Goal: Information Seeking & Learning: Find specific fact

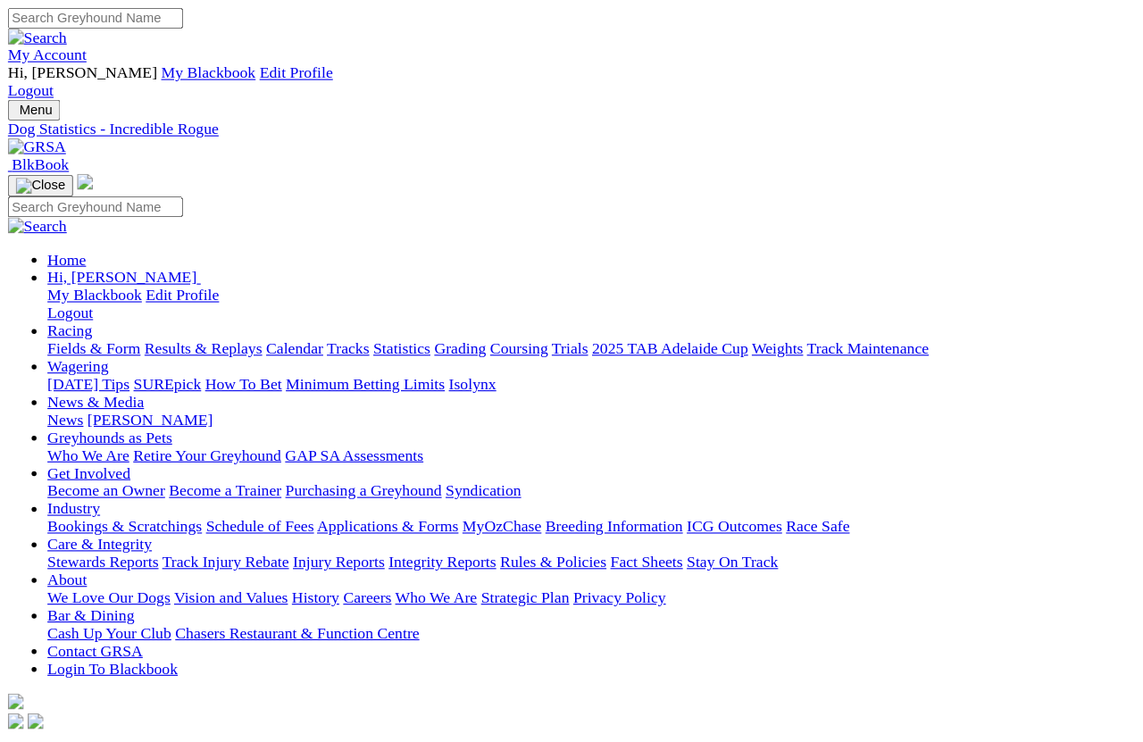
scroll to position [12, 0]
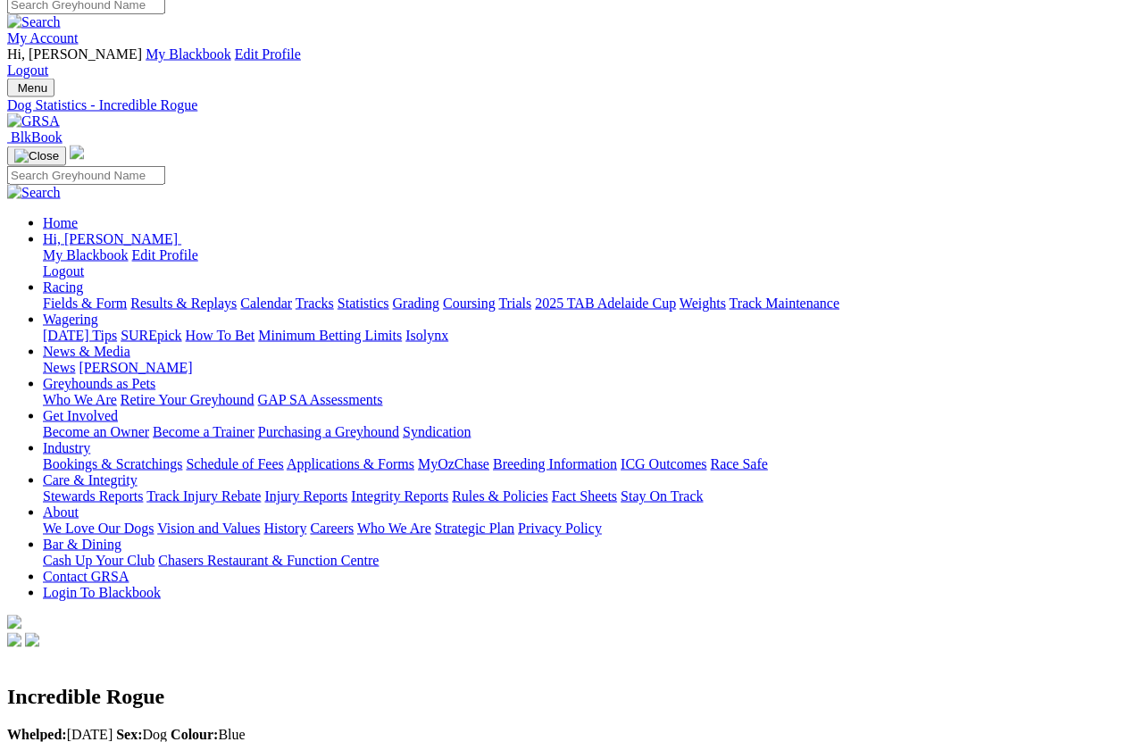
click at [130, 344] on link "News & Media" at bounding box center [86, 351] width 87 height 15
click at [75, 361] on link "News" at bounding box center [59, 368] width 32 height 15
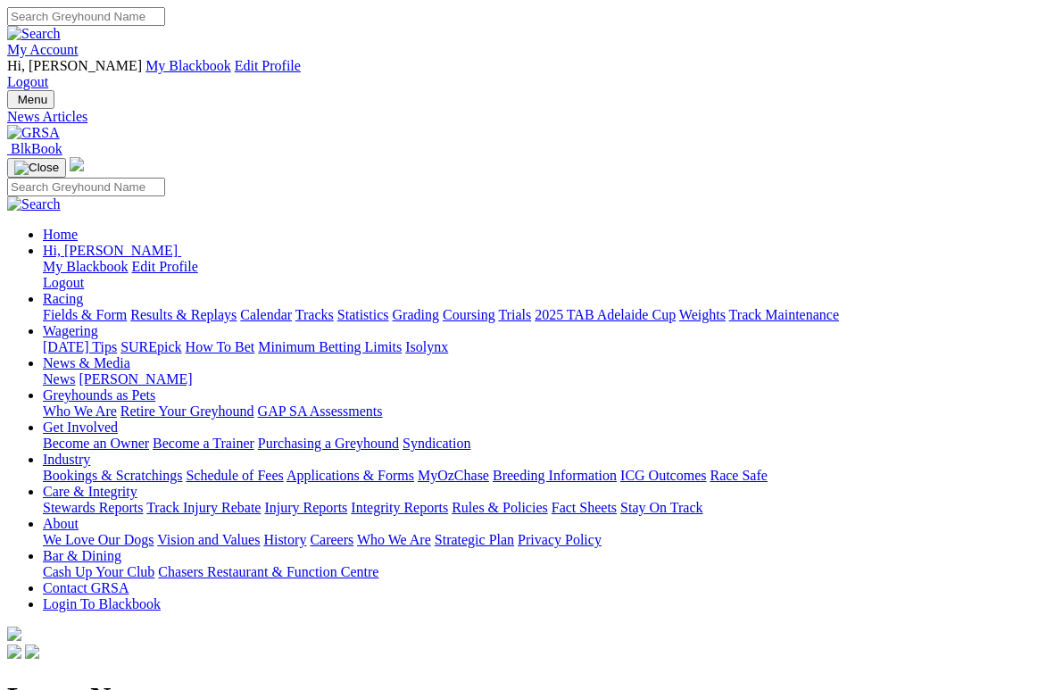
scroll to position [4, 0]
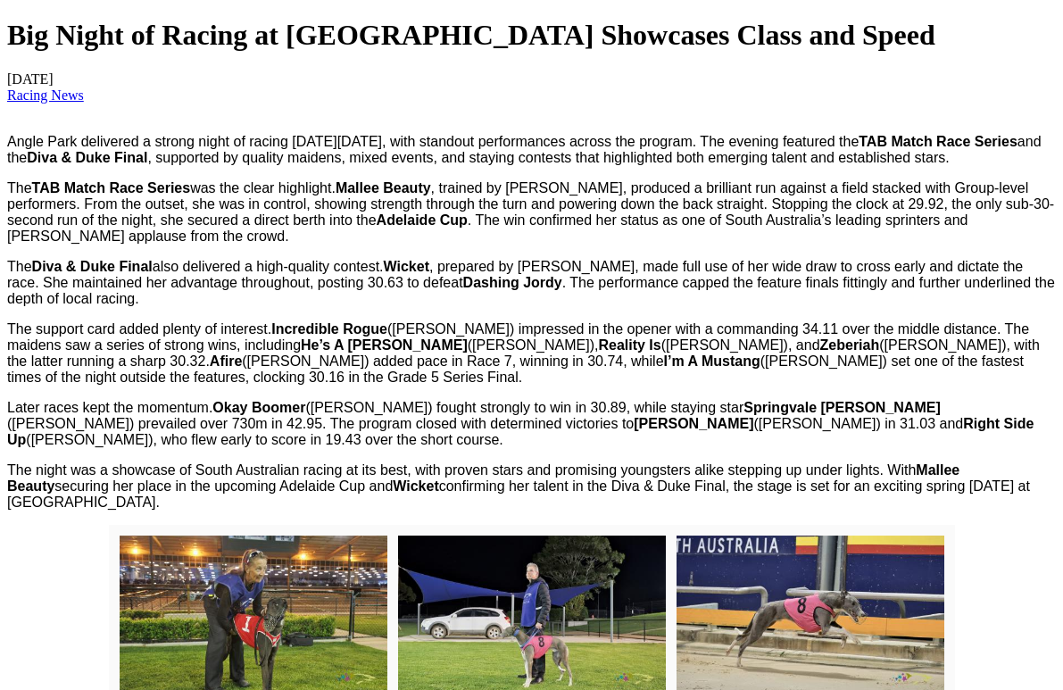
scroll to position [660, 0]
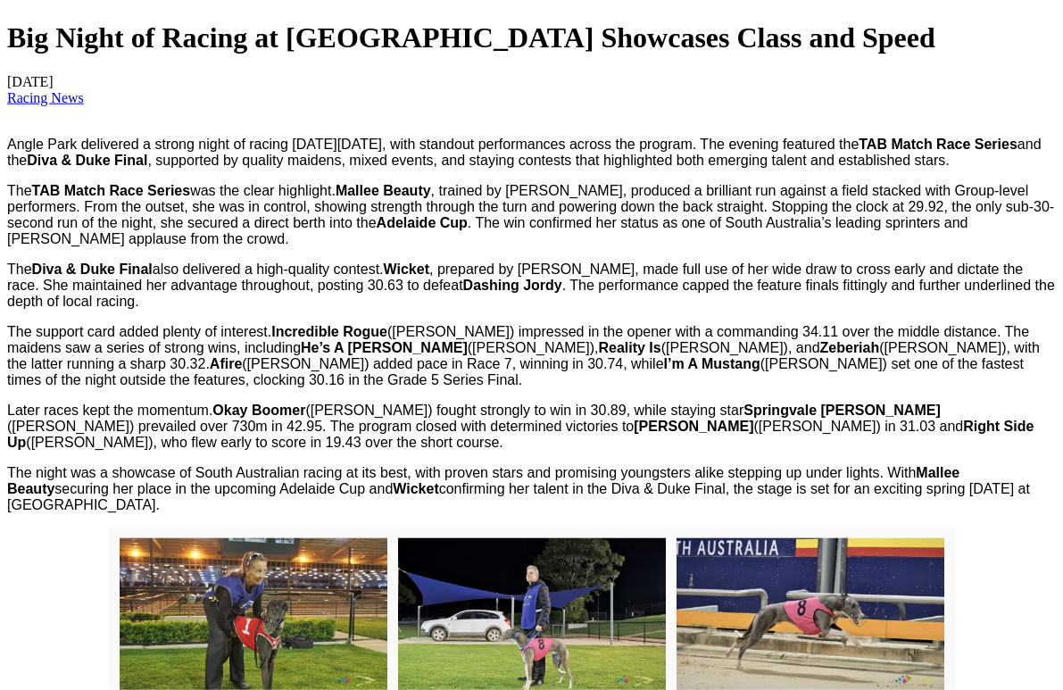
click at [557, 564] on img at bounding box center [532, 627] width 268 height 179
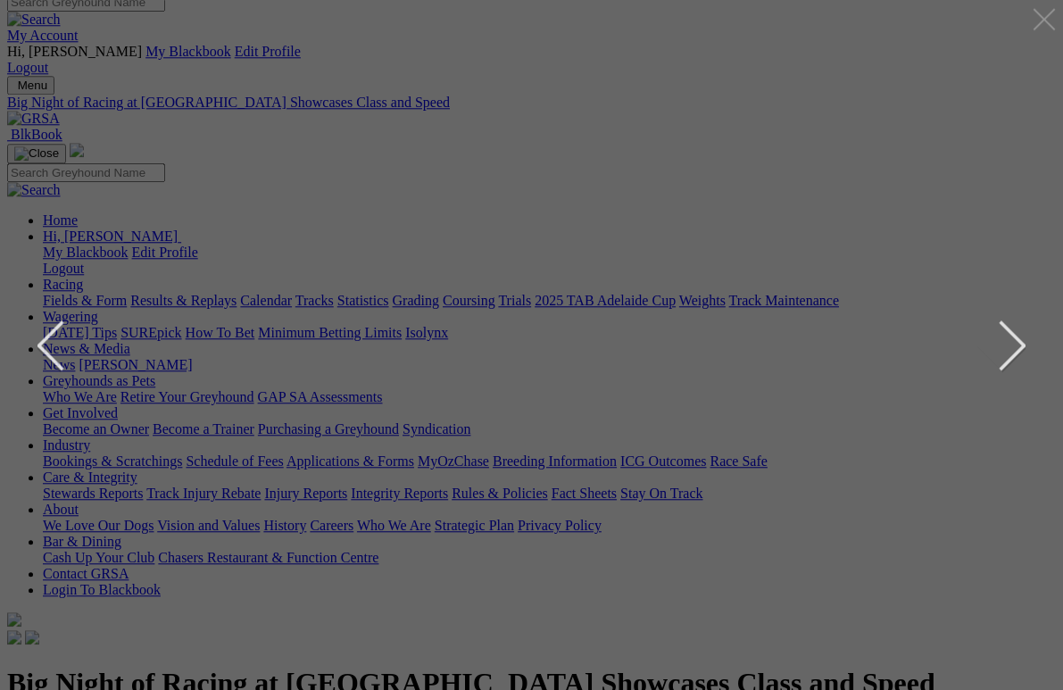
scroll to position [0, 0]
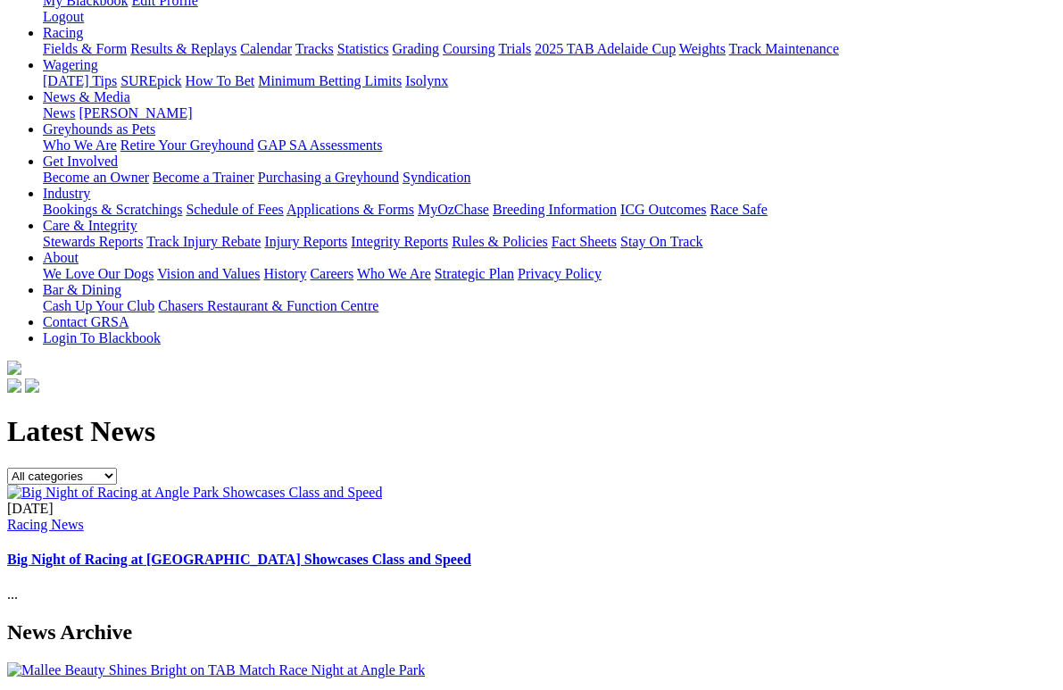
scroll to position [288, 0]
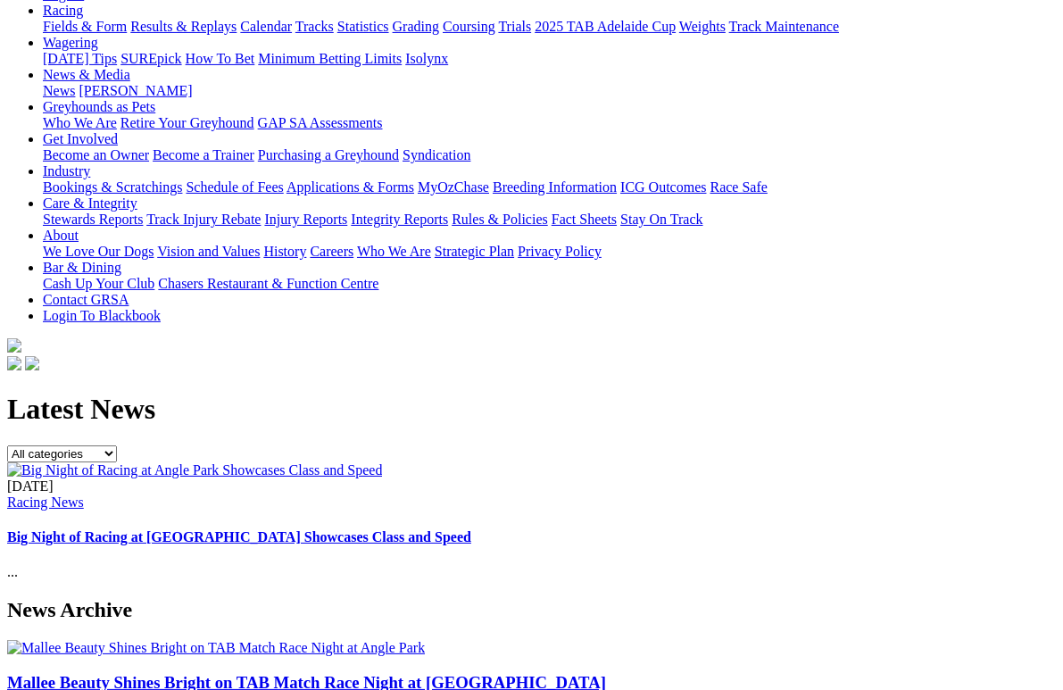
click at [75, 661] on link "Mallee Beauty Shines Bright on TAB Match Race Night at Angle Park" at bounding box center [306, 682] width 599 height 19
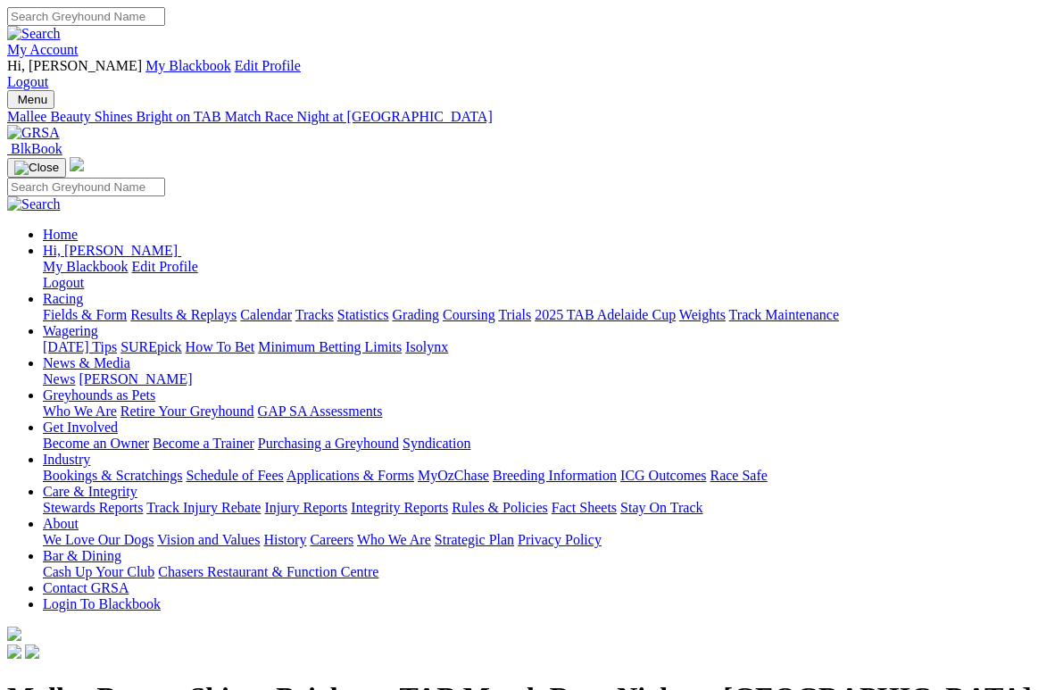
click at [83, 291] on link "Racing" at bounding box center [63, 298] width 40 height 15
click at [389, 307] on link "Statistics" at bounding box center [363, 314] width 52 height 15
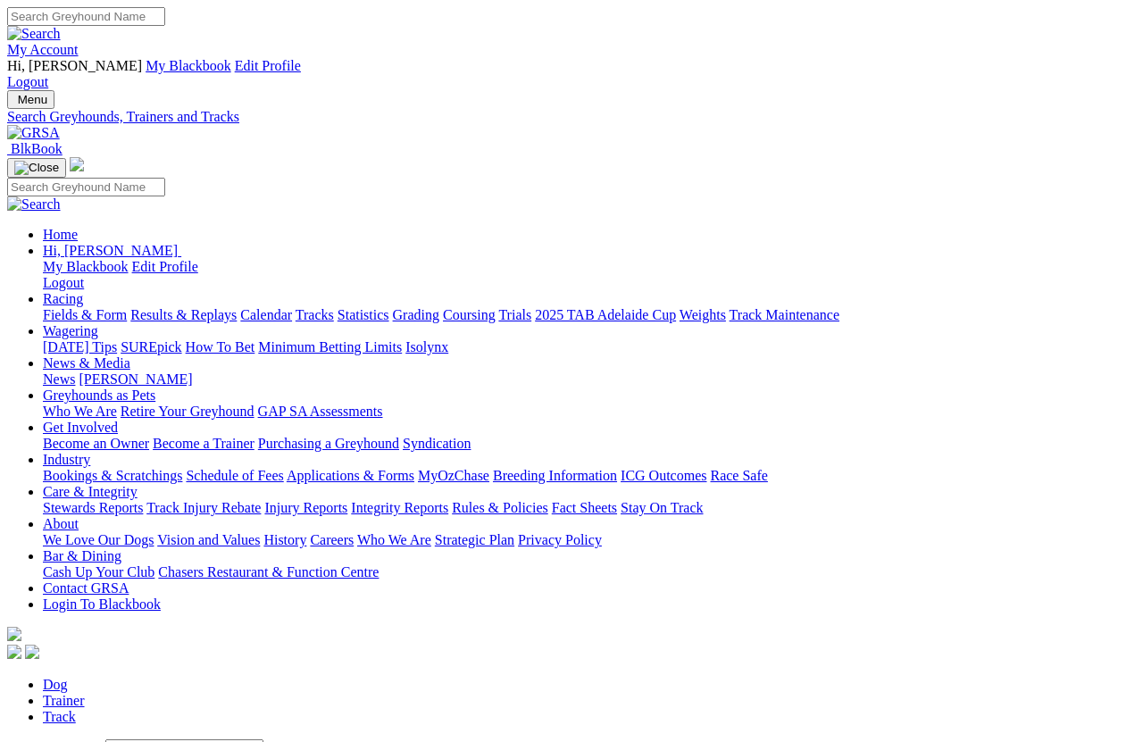
scroll to position [12, 0]
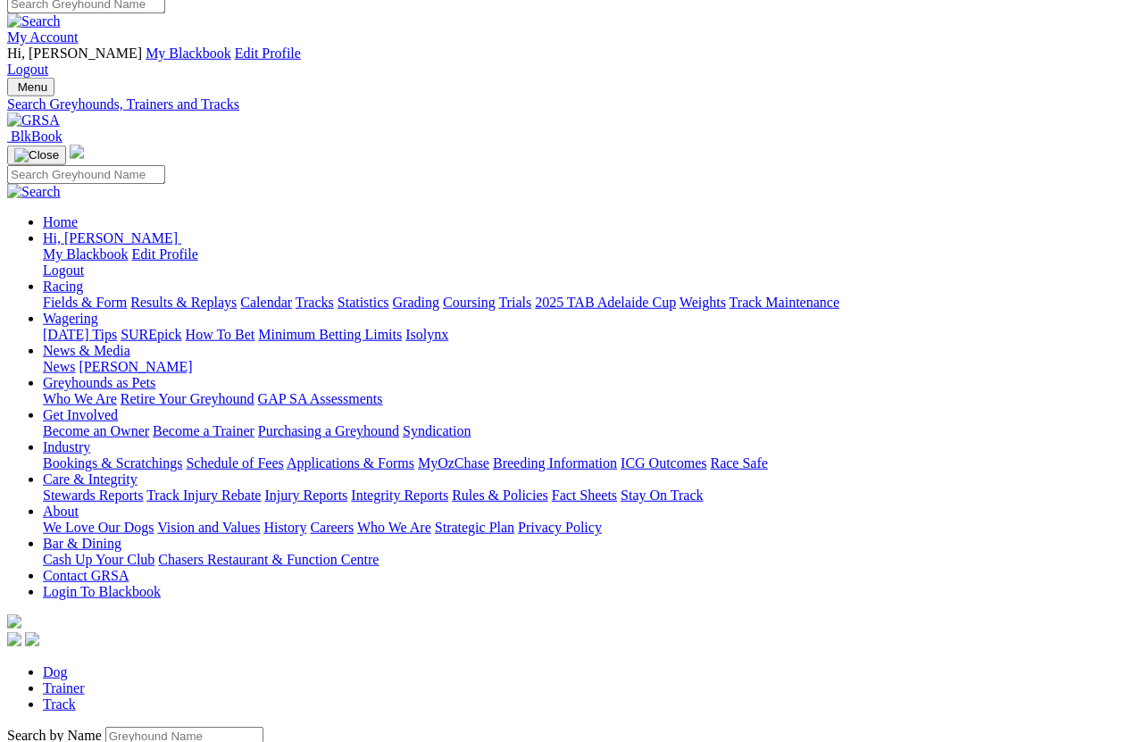
click at [105, 727] on input "Search by Greyhound name" at bounding box center [184, 736] width 158 height 19
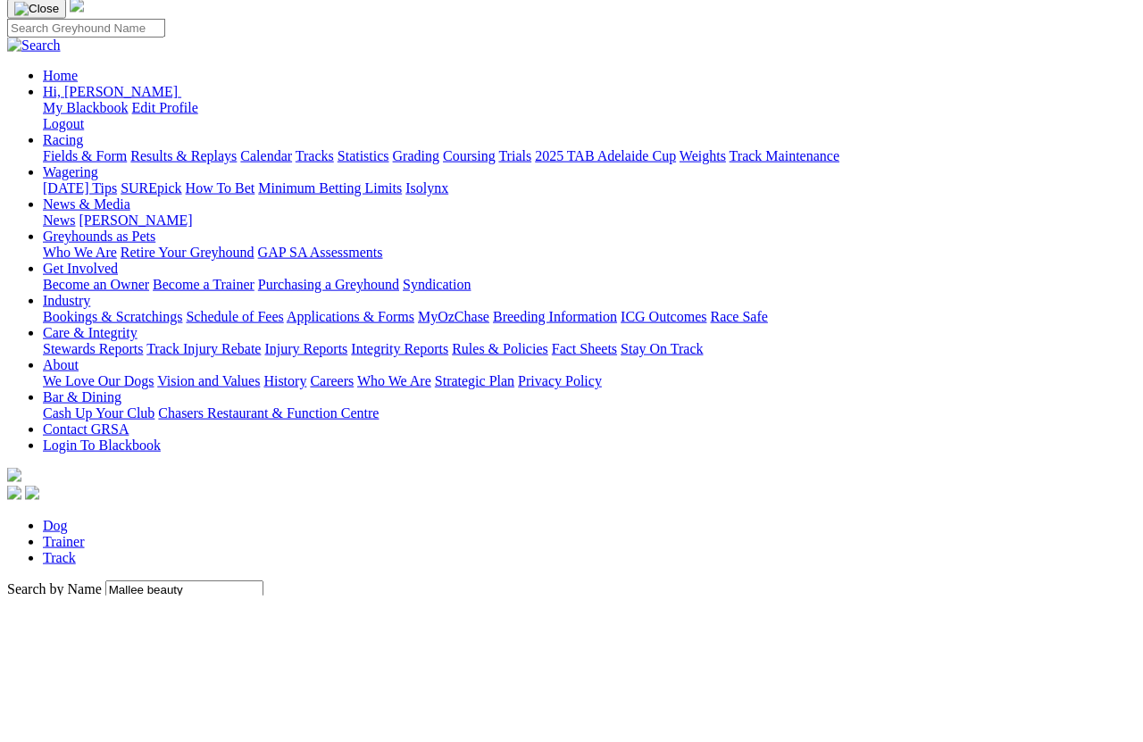
scroll to position [159, 0]
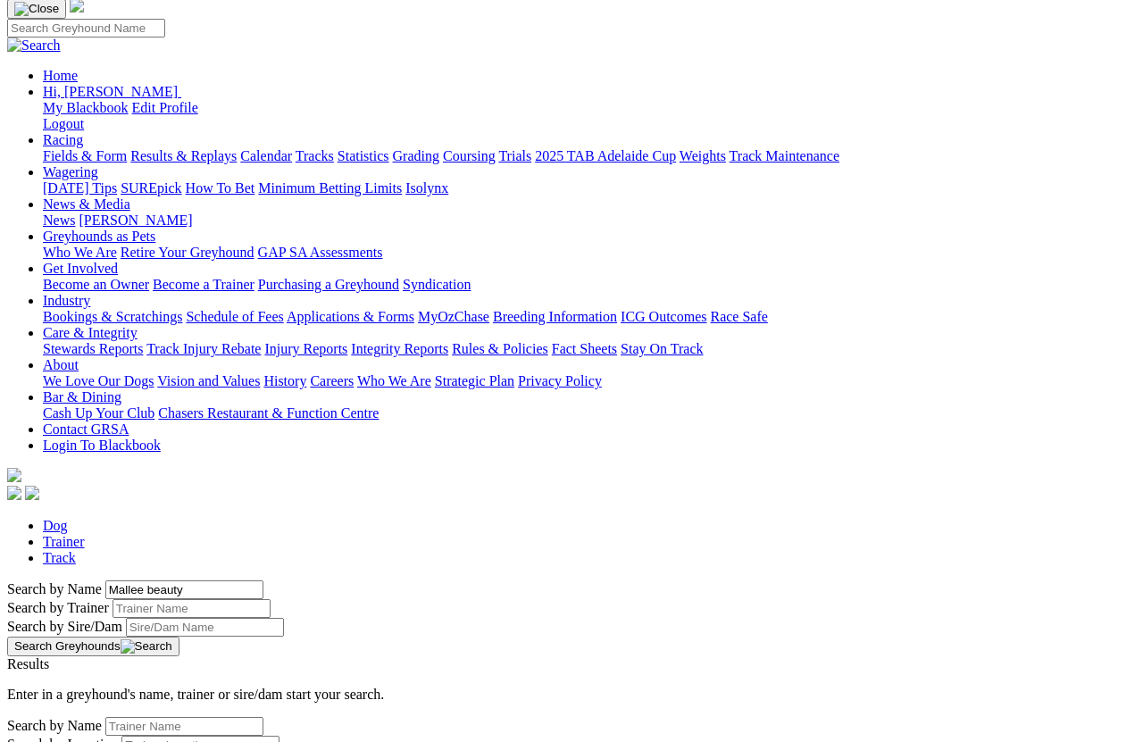
type input "Mallee beauty"
click at [179, 636] on button "Search Greyhounds" at bounding box center [93, 646] width 172 height 20
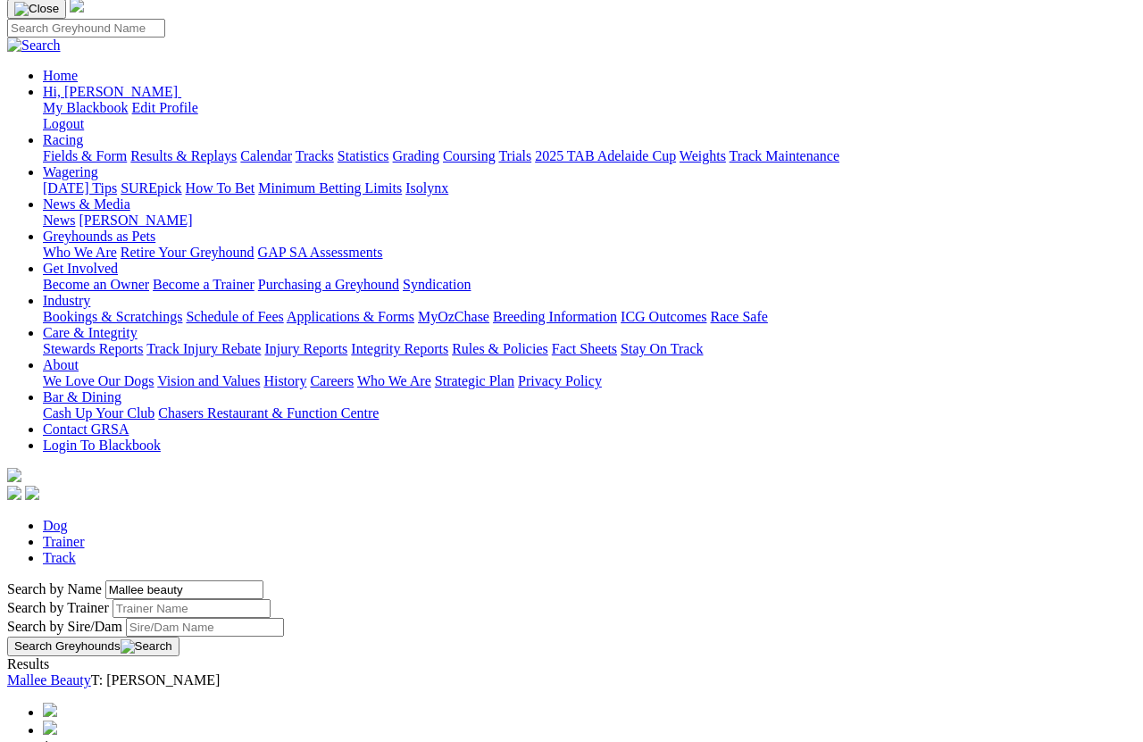
click at [91, 672] on link "Mallee Beauty" at bounding box center [49, 679] width 84 height 15
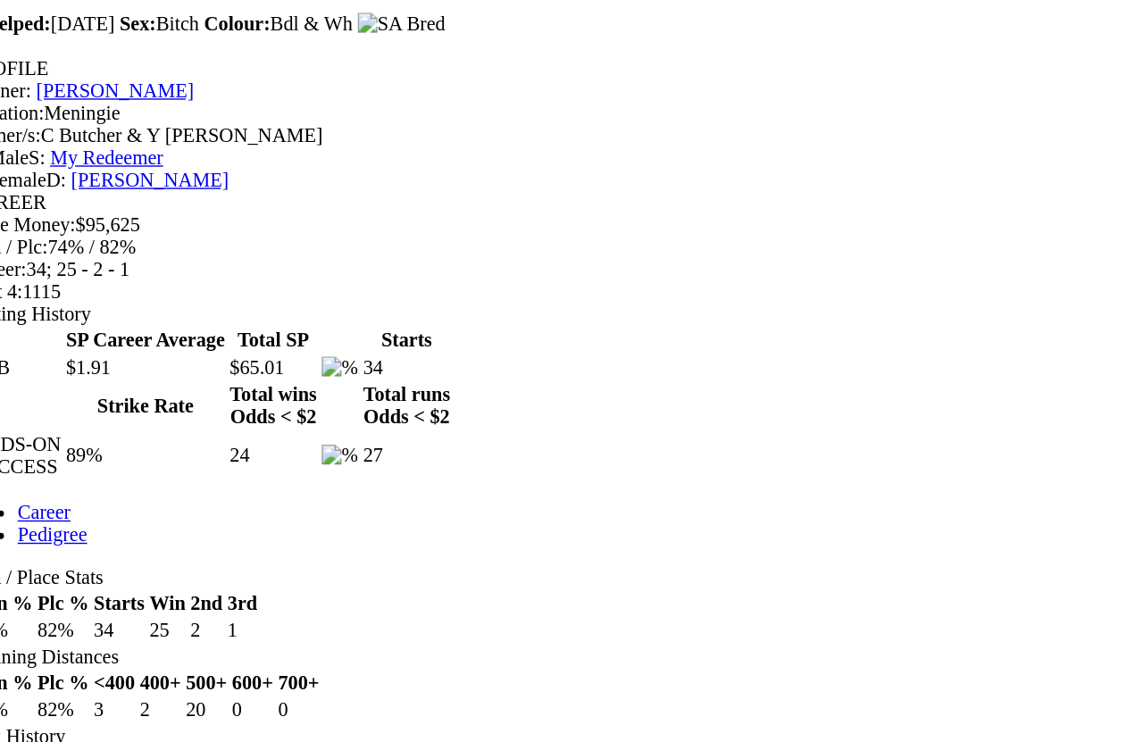
scroll to position [725, 0]
